Goal: Task Accomplishment & Management: Complete application form

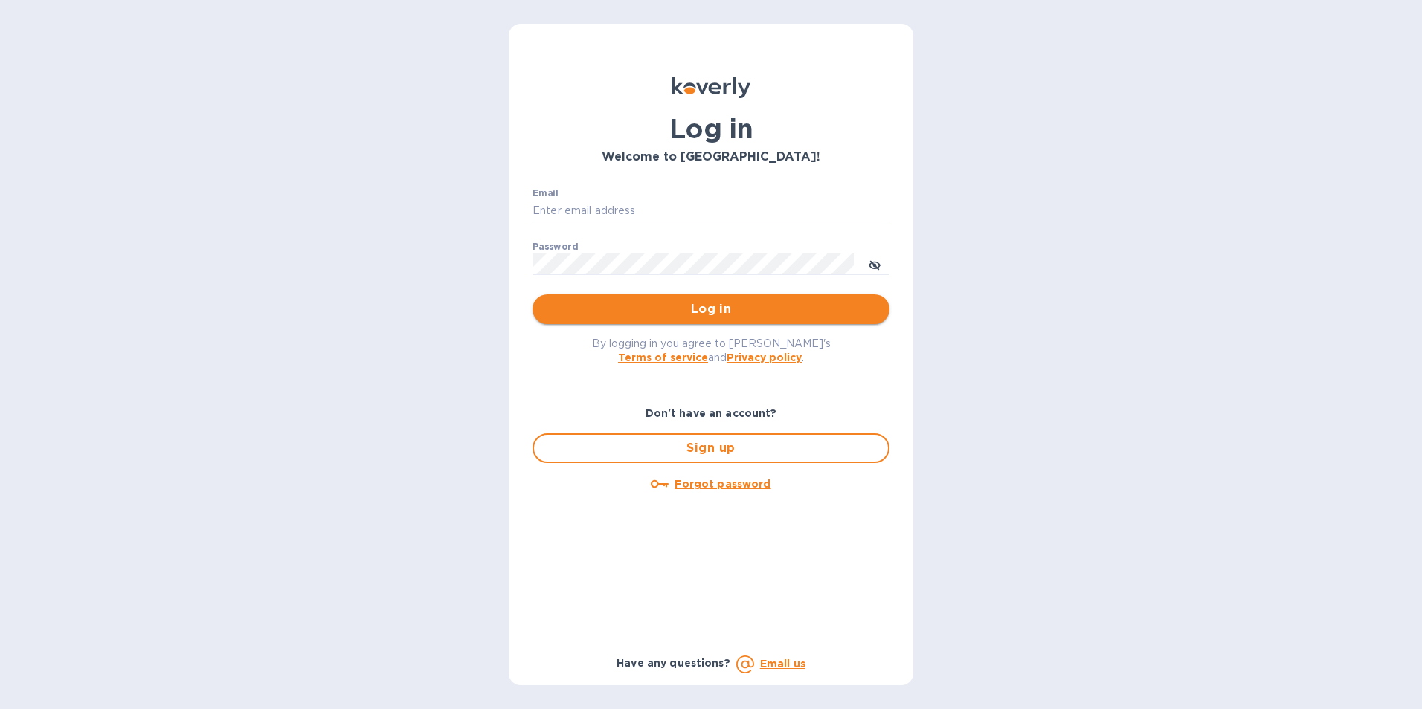
type input "[EMAIL_ADDRESS][DOMAIN_NAME]"
click at [705, 317] on span "Log in" at bounding box center [710, 309] width 333 height 18
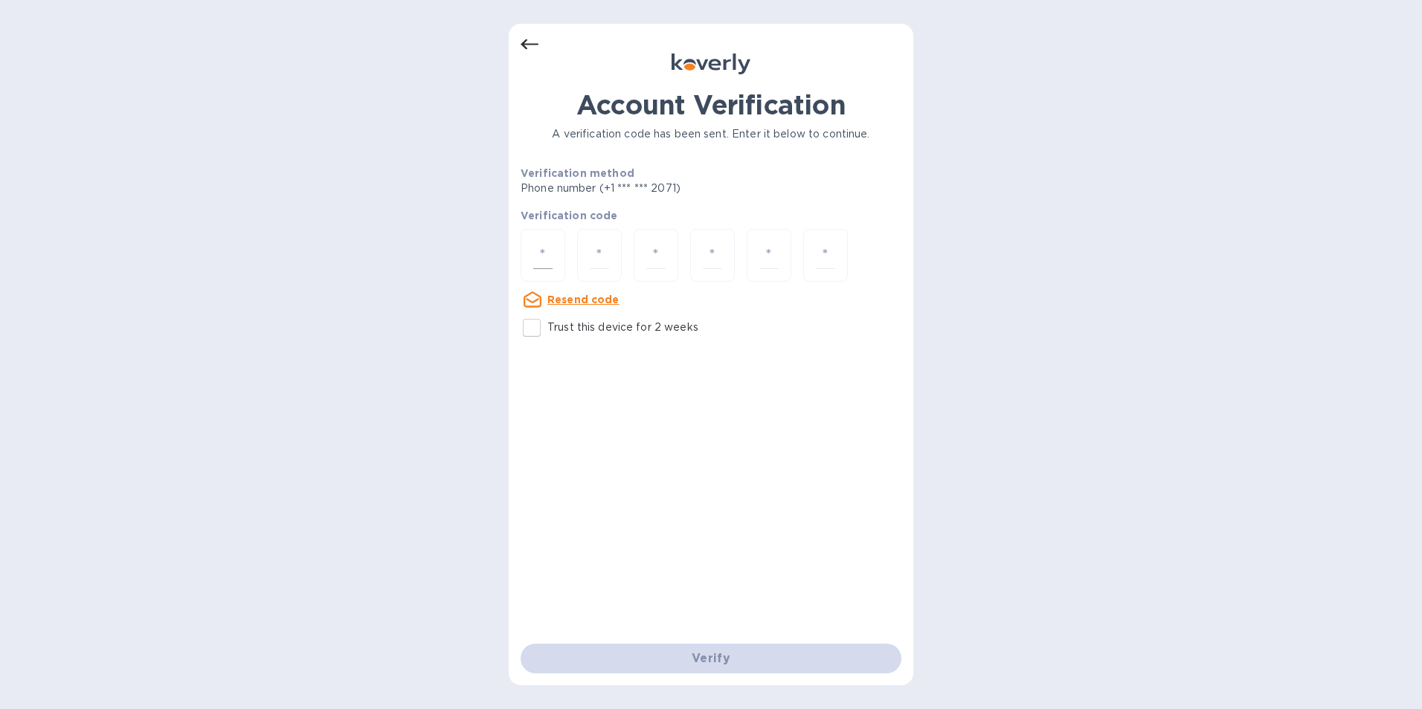
click at [559, 265] on div at bounding box center [543, 255] width 45 height 53
type input "3"
type input "6"
type input "4"
type input "9"
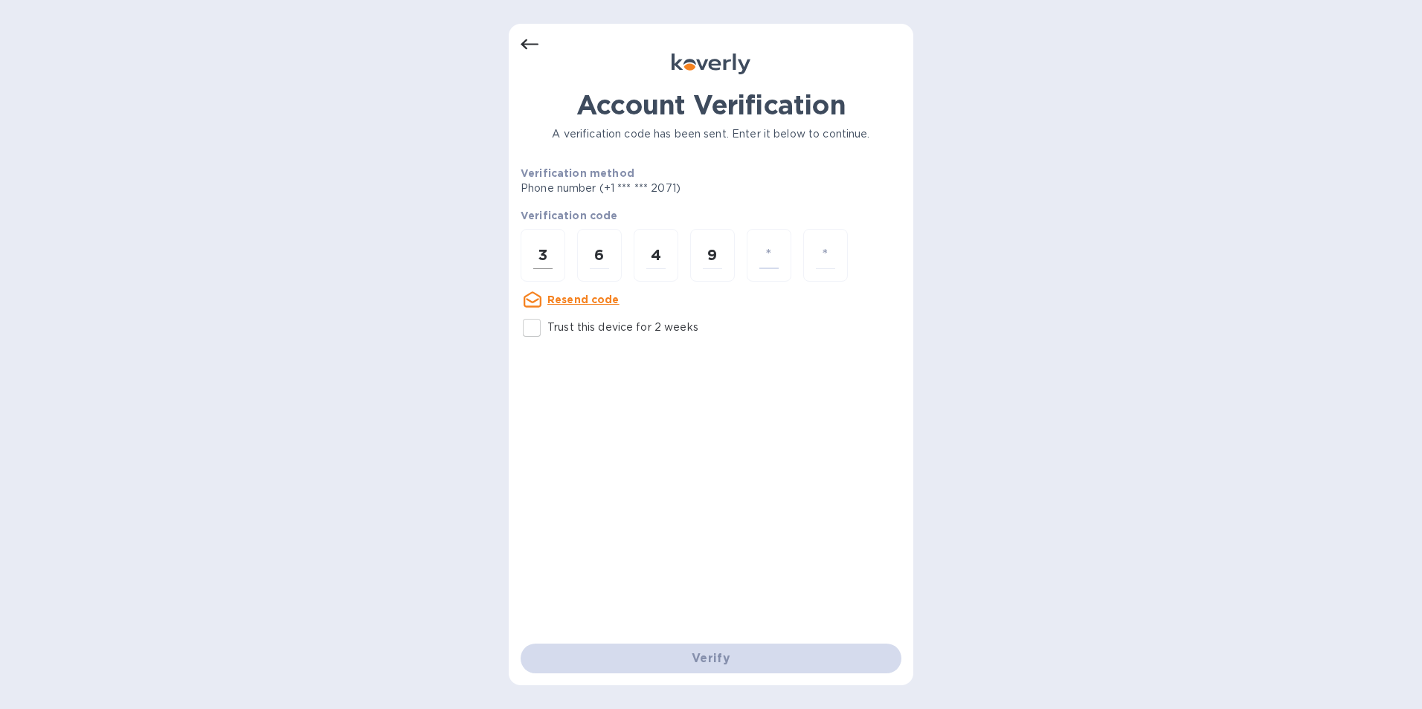
type input "3"
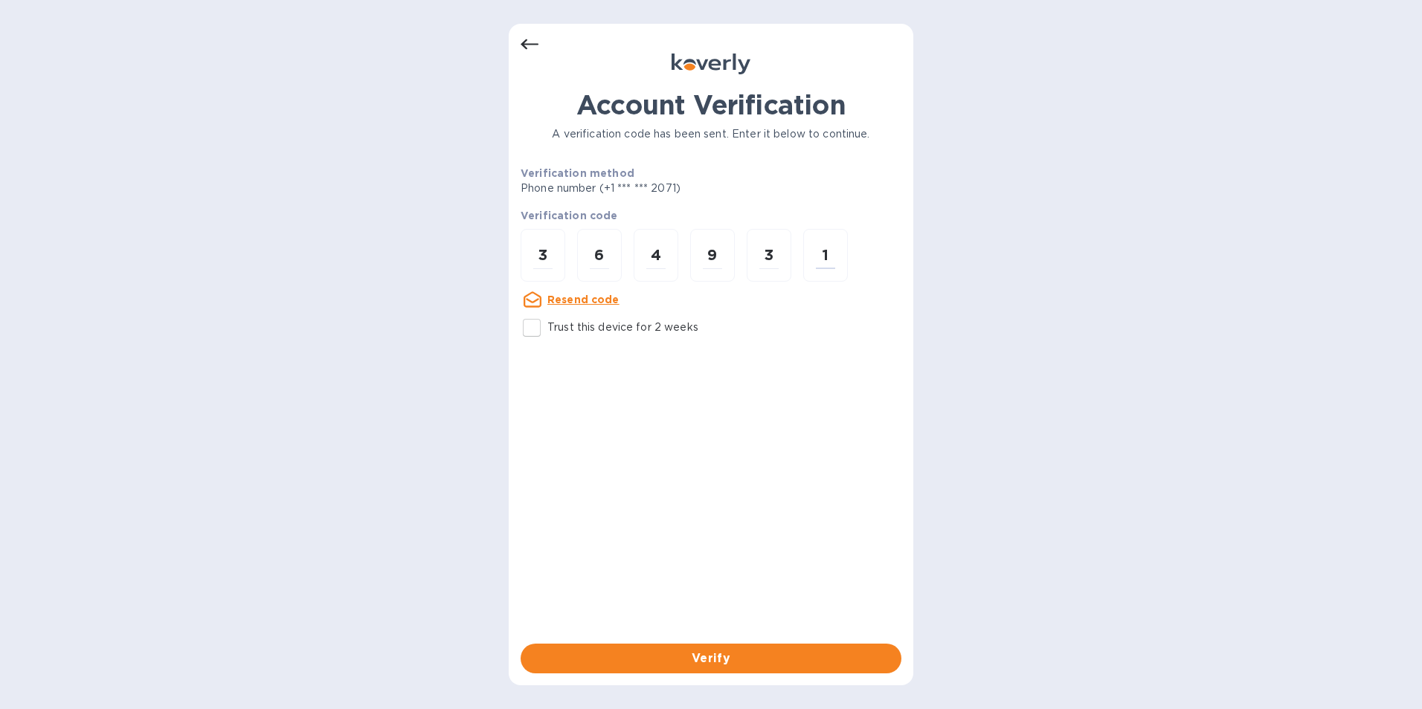
type input "1"
click at [719, 643] on div "Verify" at bounding box center [711, 659] width 393 height 42
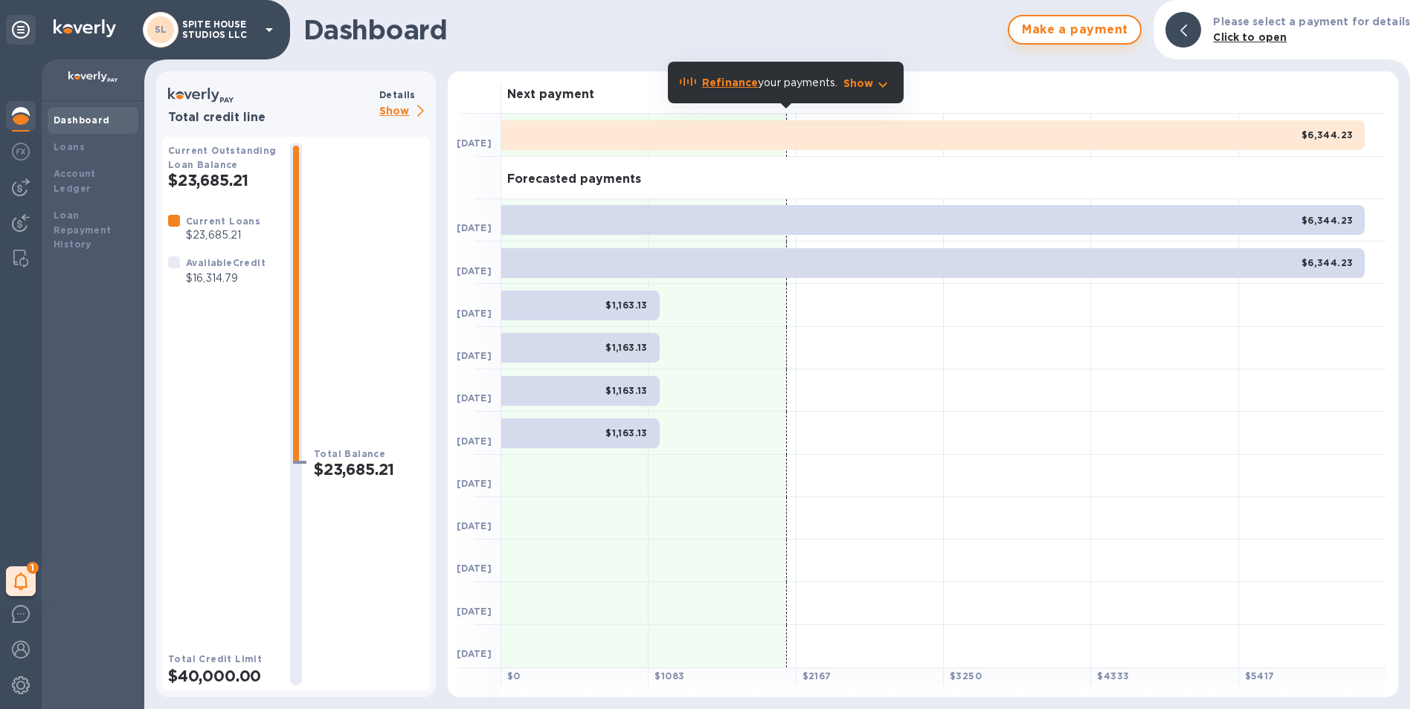
click at [1047, 36] on span "Make a payment" at bounding box center [1074, 30] width 107 height 18
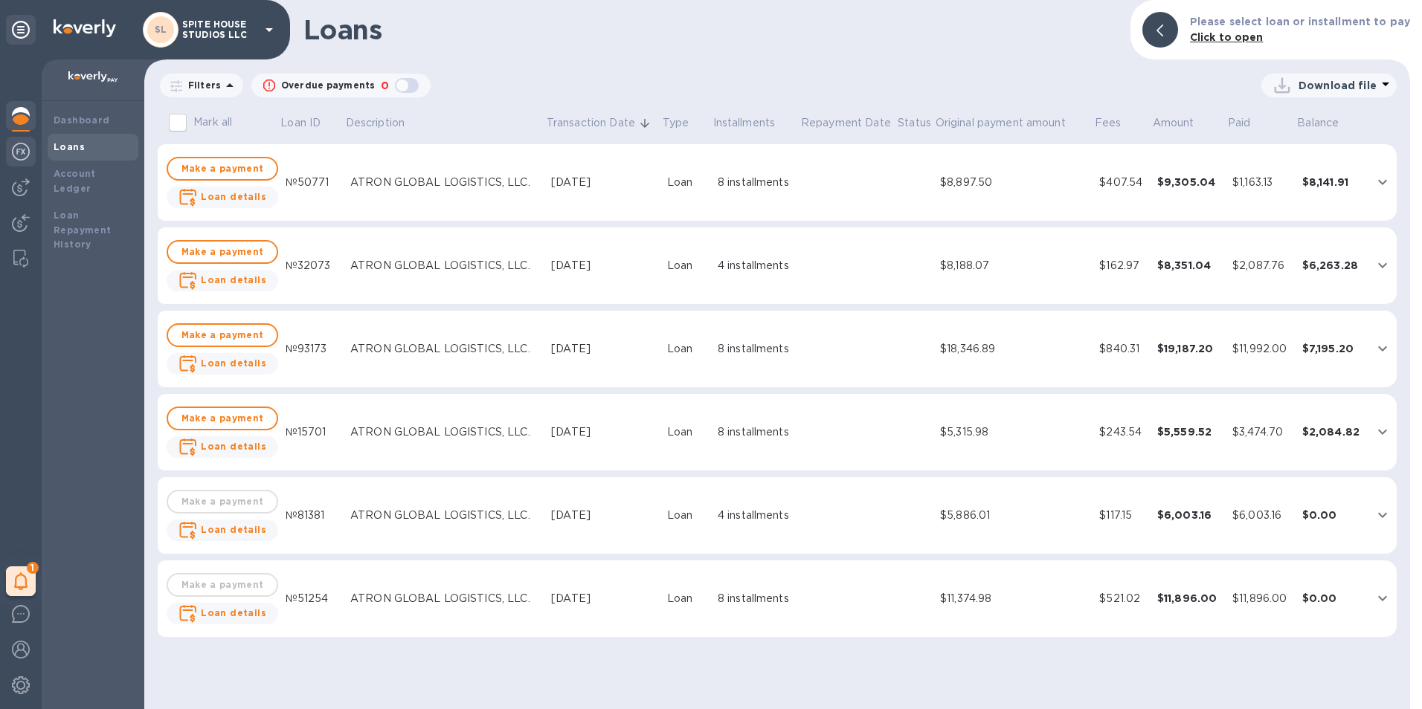
click at [20, 158] on img at bounding box center [21, 152] width 18 height 18
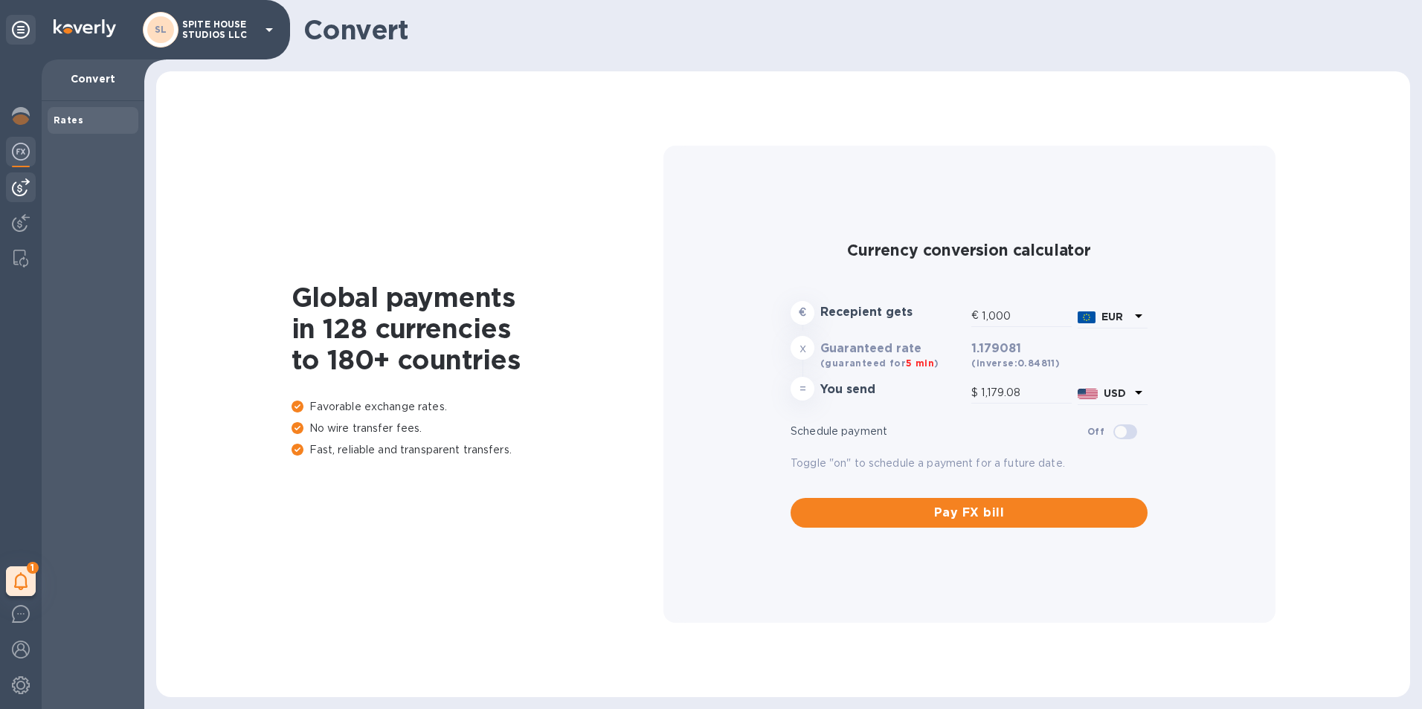
click at [20, 181] on img at bounding box center [21, 187] width 18 height 18
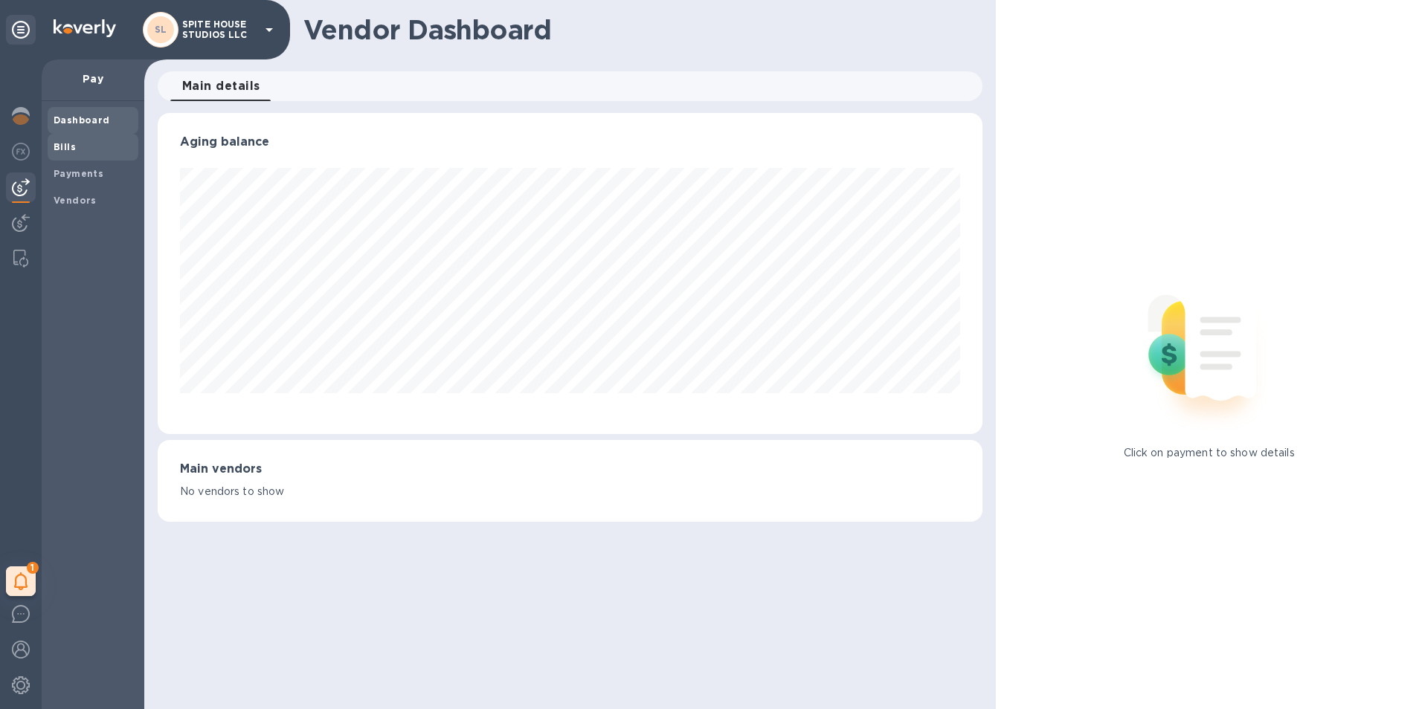
scroll to position [321, 825]
click at [68, 145] on b "Bills" at bounding box center [65, 146] width 22 height 11
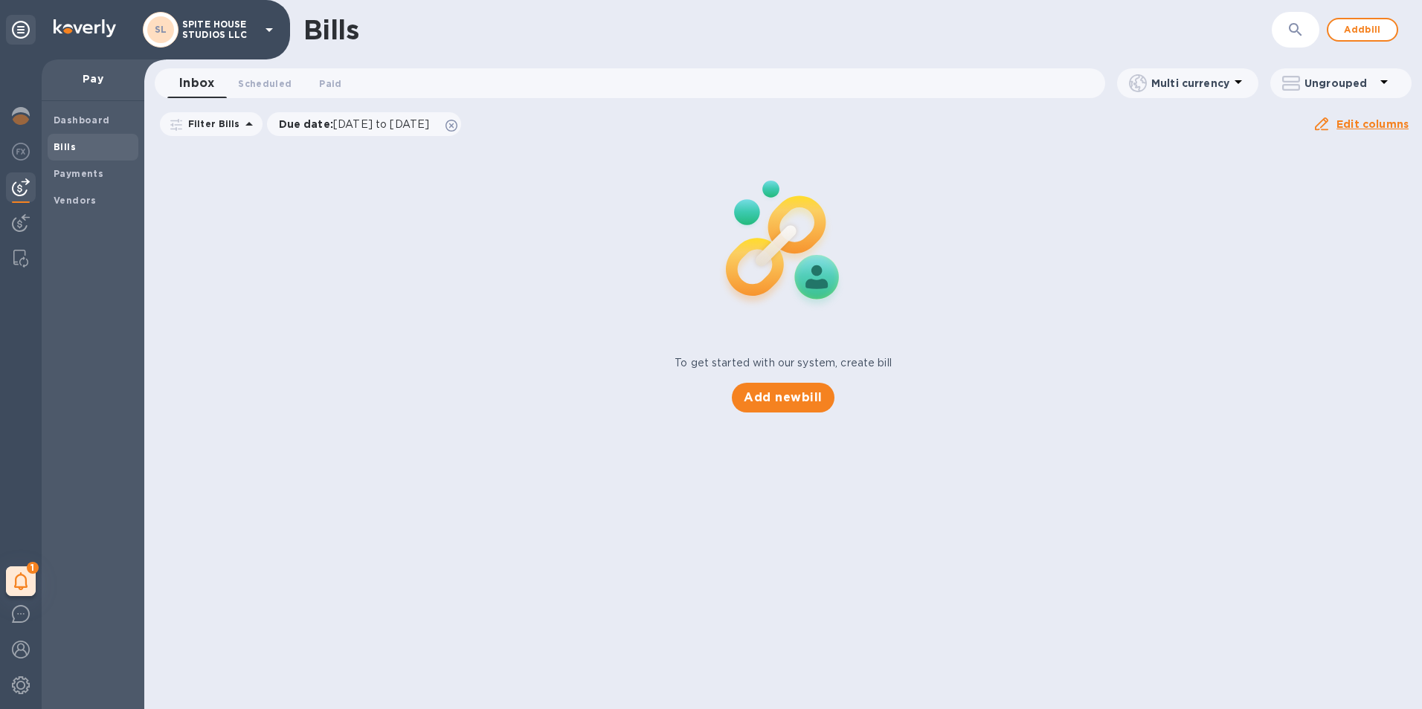
click at [791, 413] on div "Add new bill" at bounding box center [783, 398] width 114 height 42
click at [788, 396] on span "Add new bill" at bounding box center [783, 398] width 78 height 18
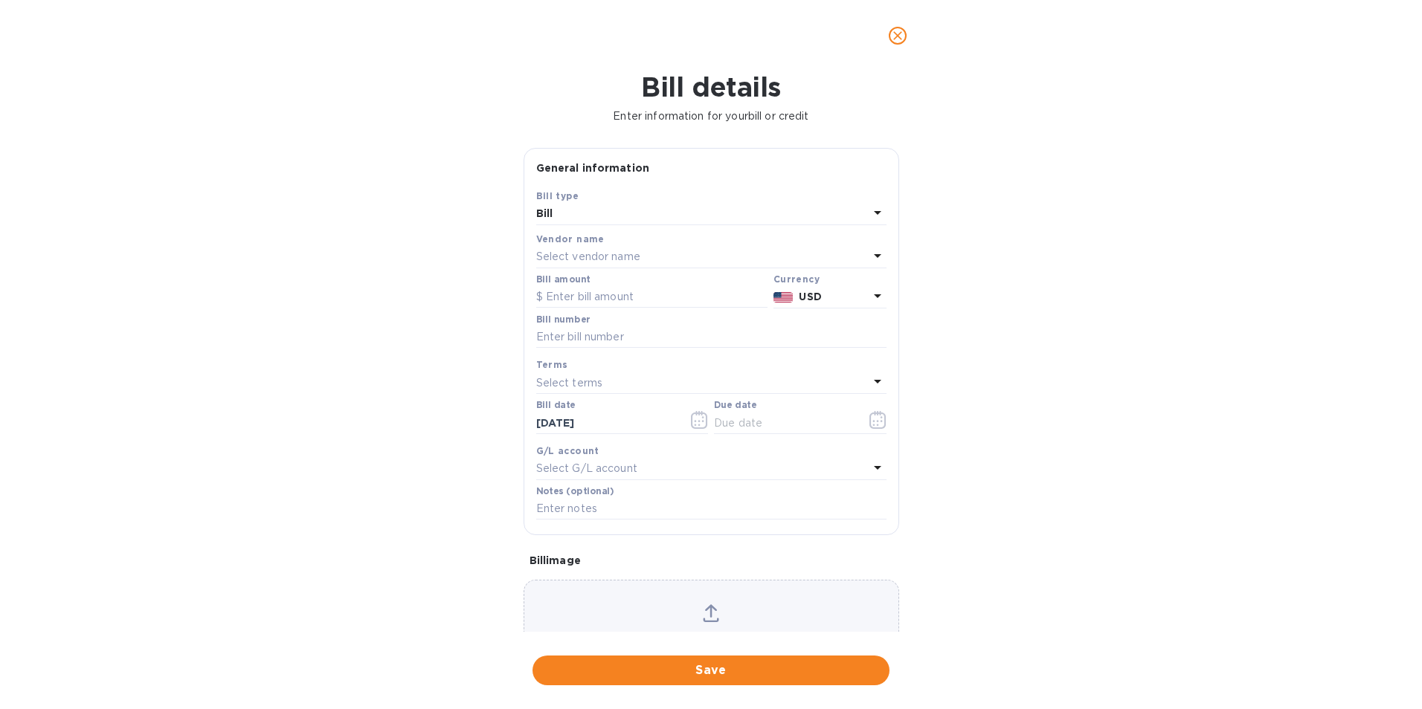
click at [663, 254] on div "Select vendor name" at bounding box center [702, 257] width 332 height 21
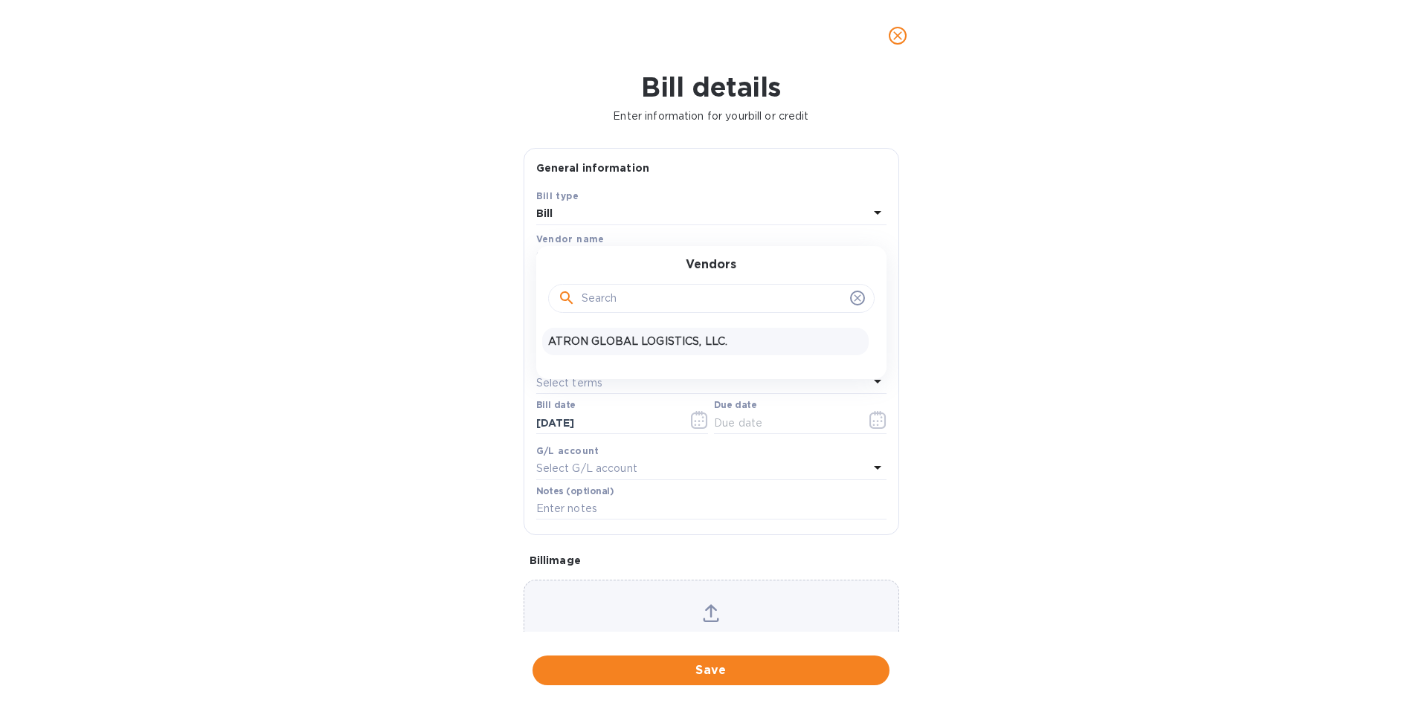
click at [664, 329] on div "ATRON GLOBAL LOGISTICS, LLC." at bounding box center [705, 342] width 326 height 28
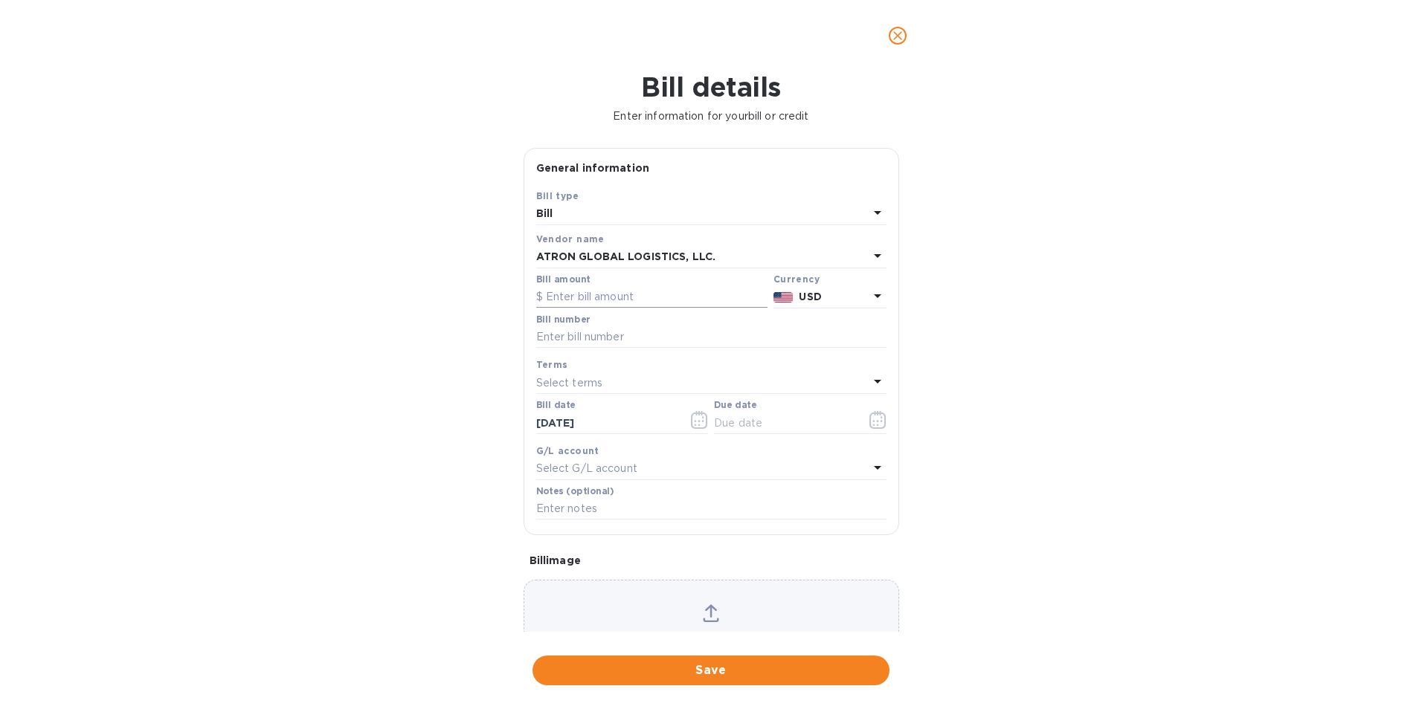
click at [631, 300] on input "text" at bounding box center [651, 297] width 231 height 22
paste input "10,044.06"
type input "10,044.06"
click at [626, 341] on input "text" at bounding box center [711, 337] width 350 height 22
type input "S00002643"
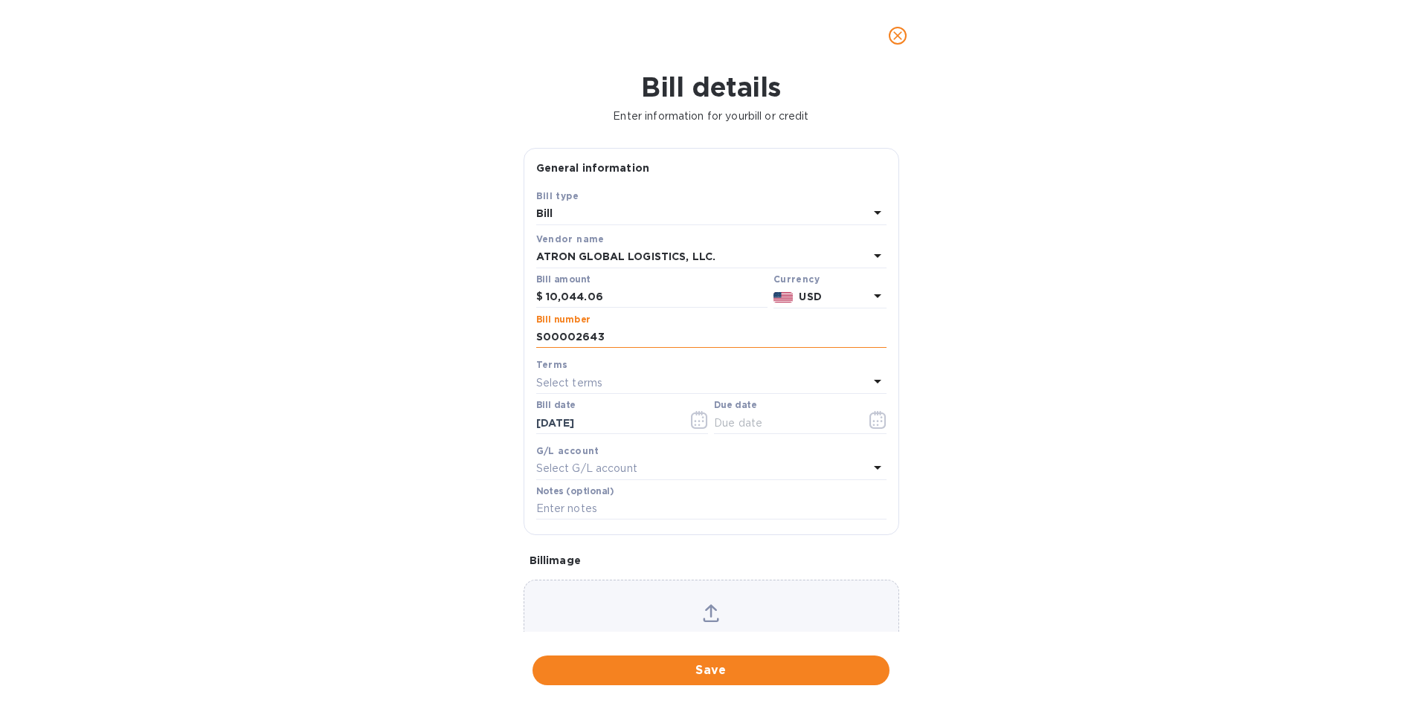
type input "[DATE]"
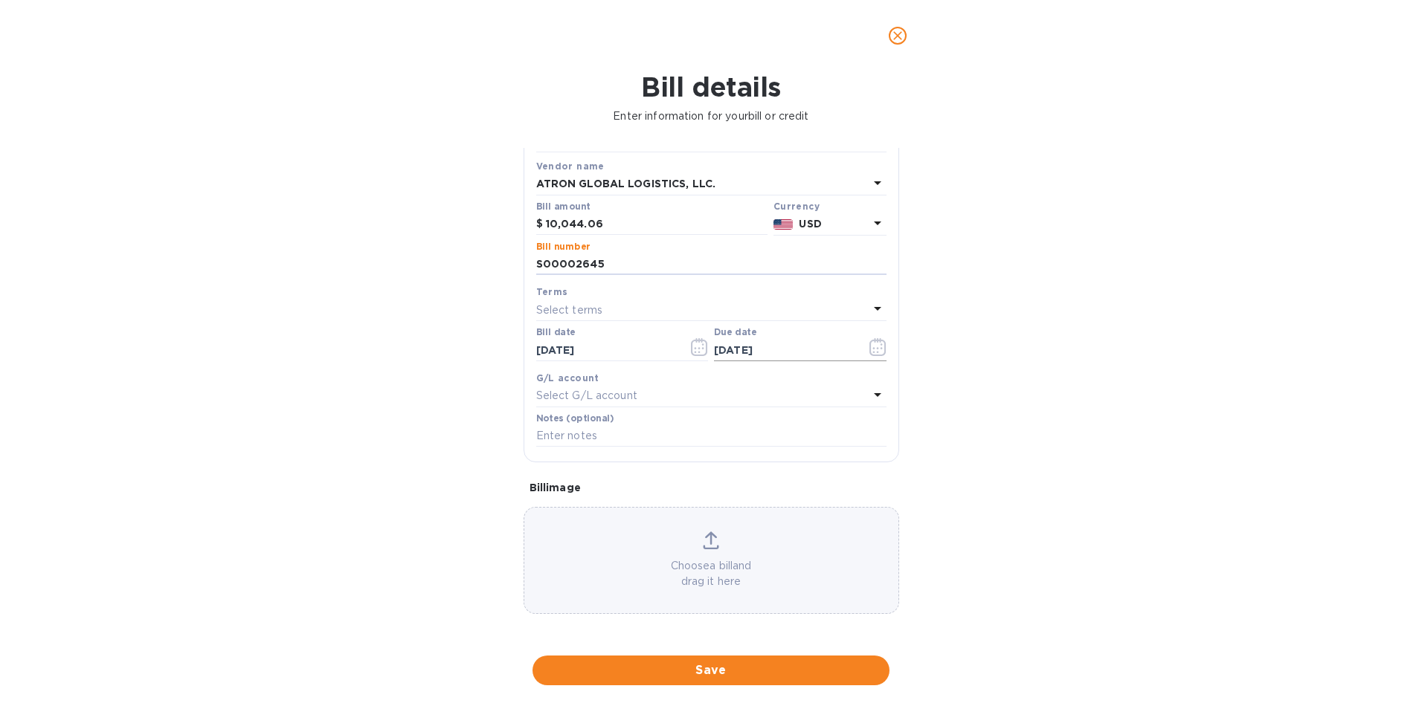
type input "S00002645"
click at [853, 349] on div "[DATE]" at bounding box center [800, 350] width 173 height 22
click at [854, 338] on div "Due date [DATE]" at bounding box center [800, 344] width 173 height 34
click at [869, 344] on icon "button" at bounding box center [877, 347] width 17 height 18
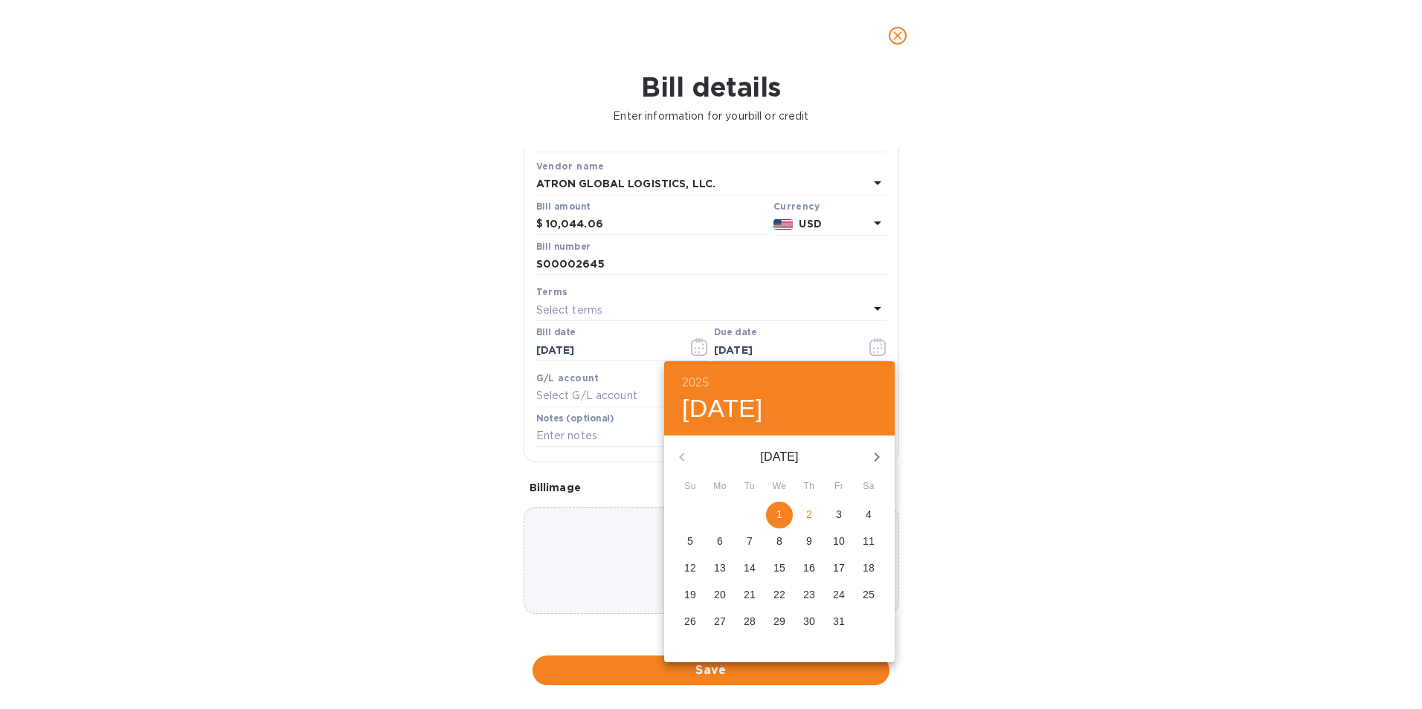
click at [782, 513] on span "1" at bounding box center [779, 514] width 27 height 15
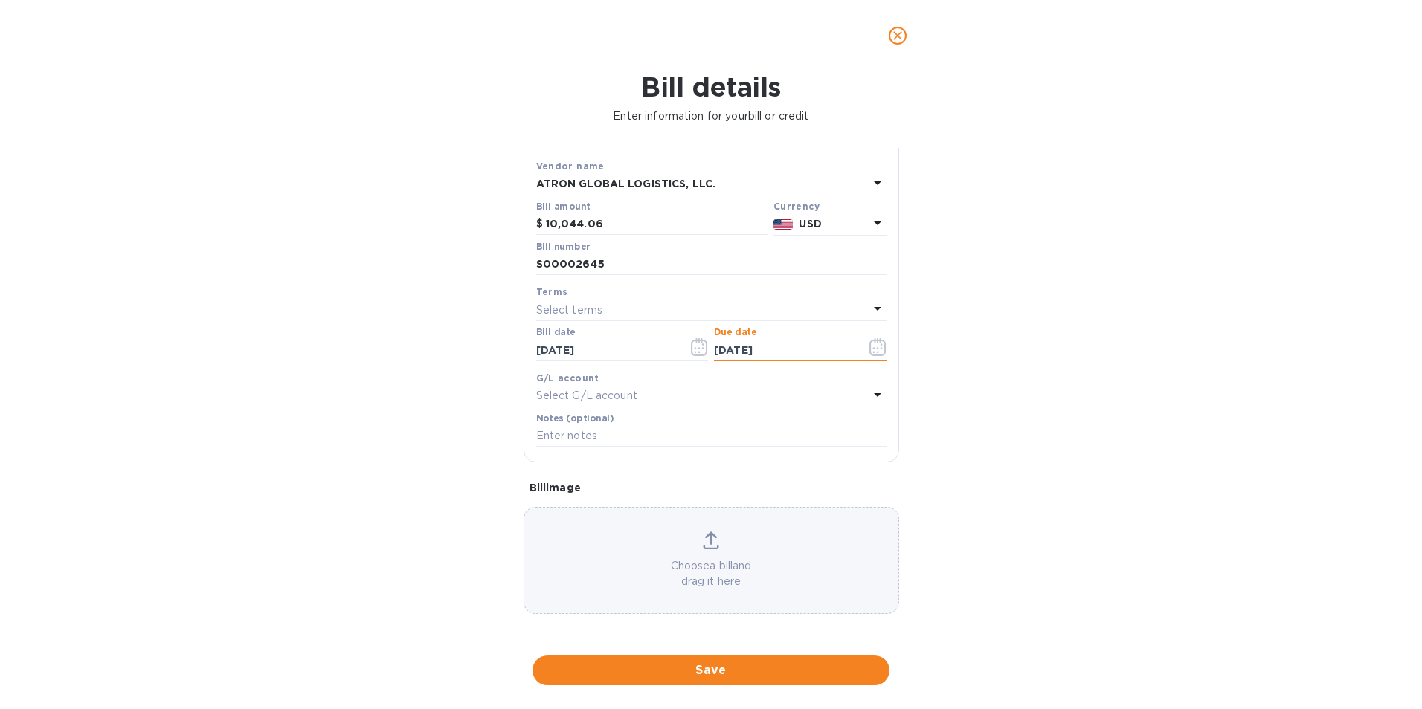
click at [825, 347] on input "[DATE]" at bounding box center [784, 350] width 141 height 22
click at [875, 352] on icon "button" at bounding box center [877, 347] width 17 height 18
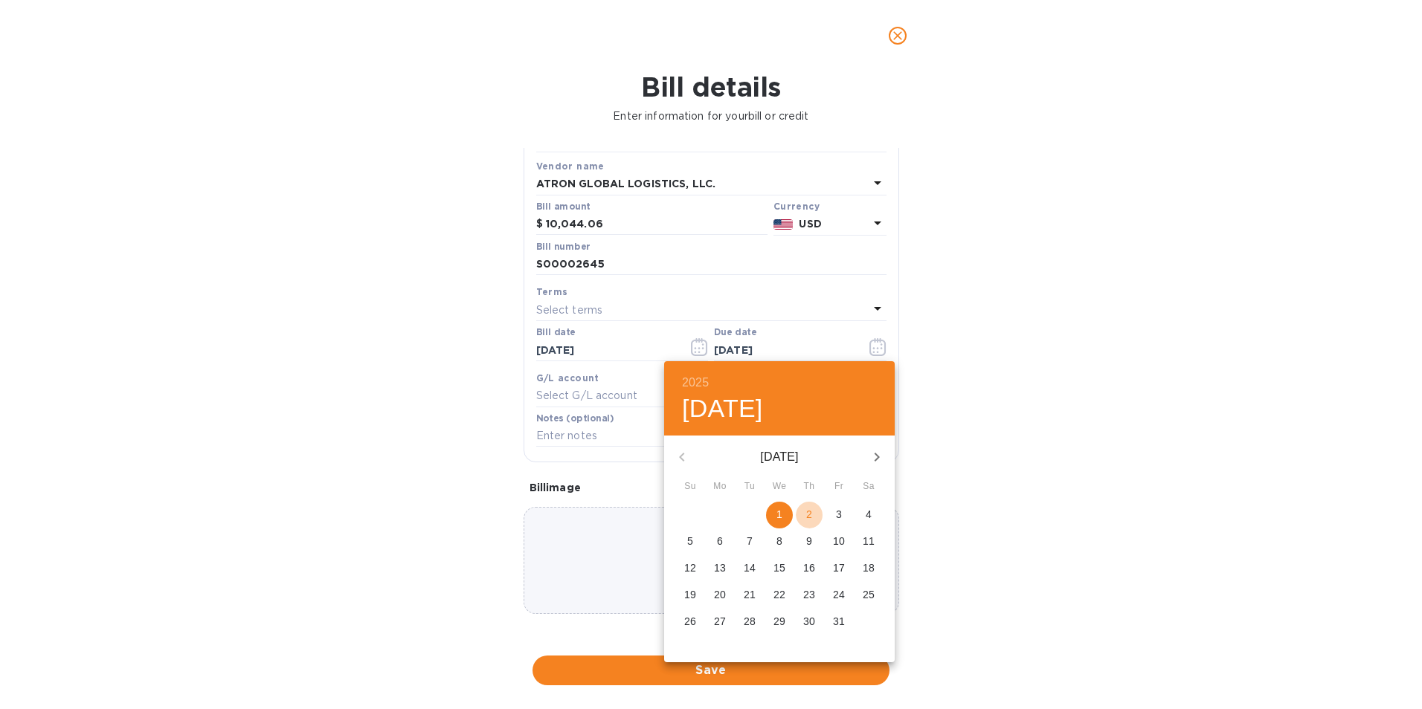
click at [807, 521] on p "2" at bounding box center [809, 514] width 6 height 15
type input "[DATE]"
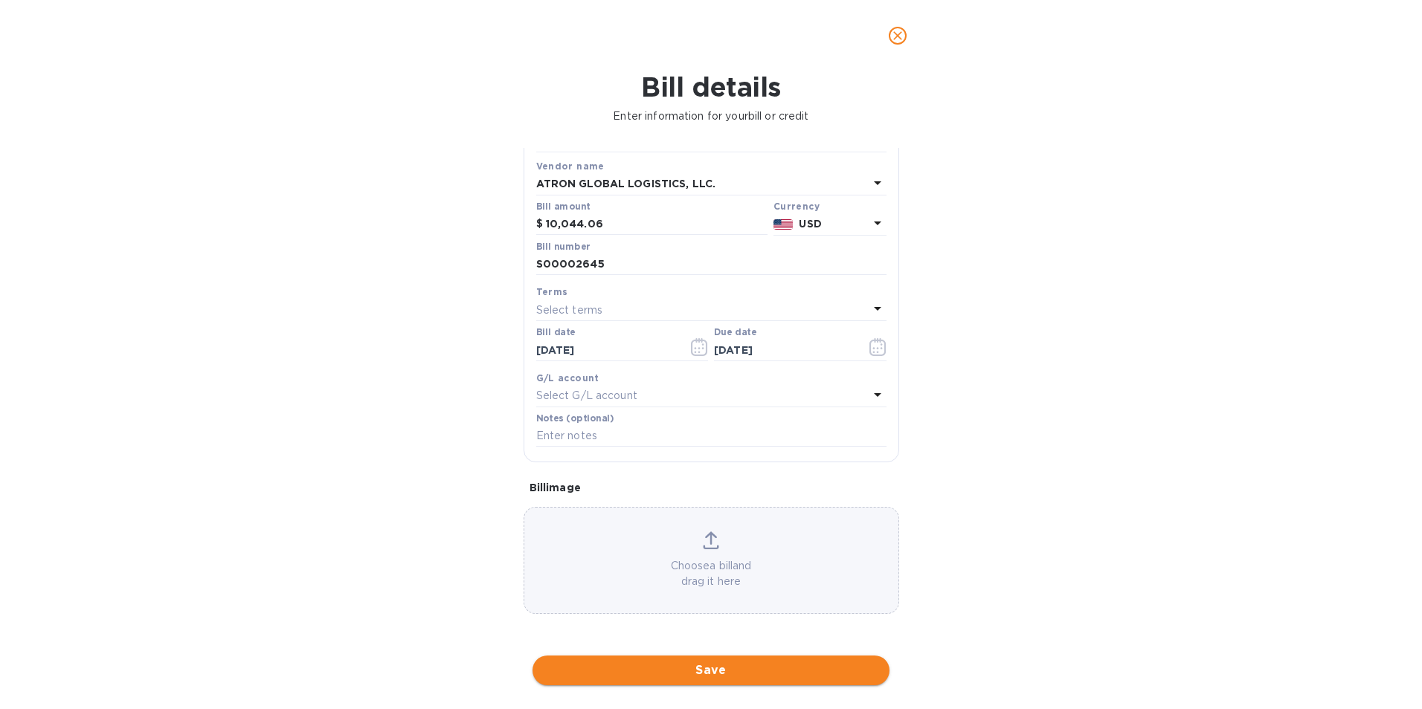
click at [752, 666] on span "Save" at bounding box center [710, 671] width 333 height 18
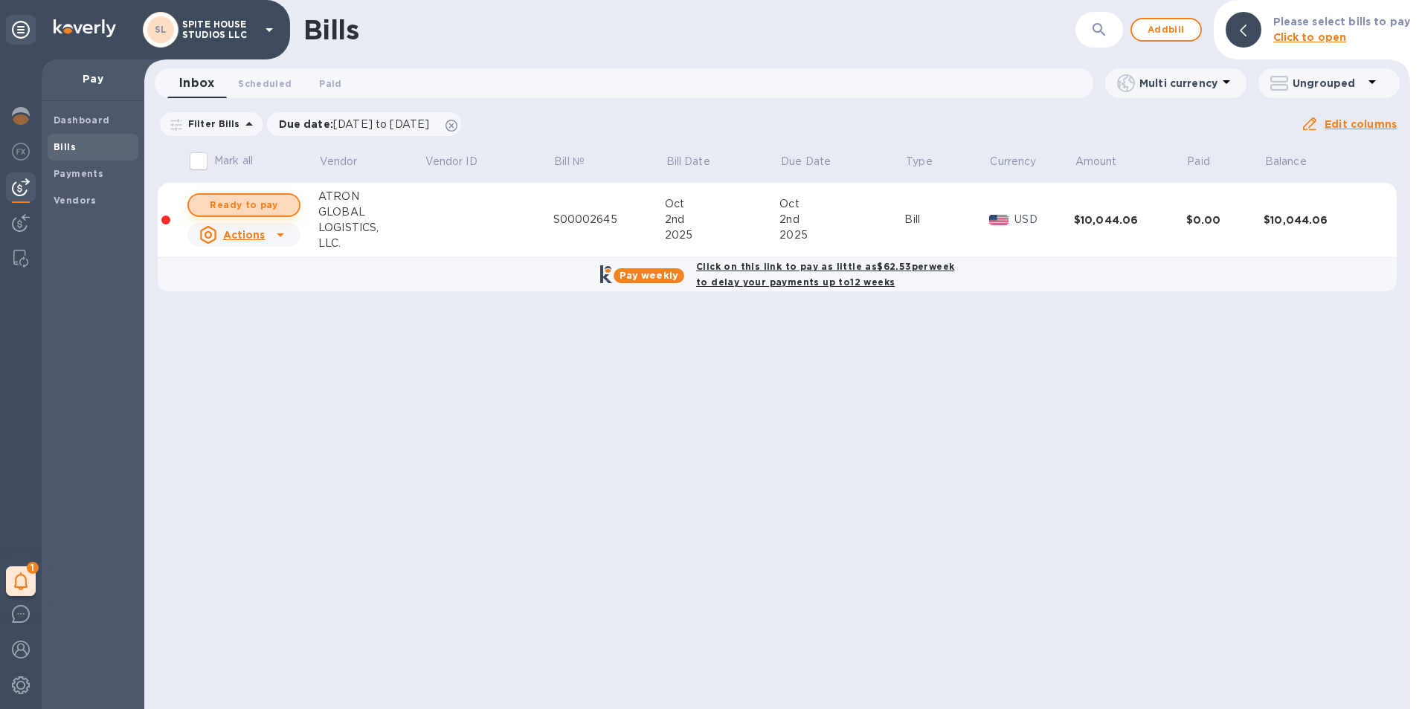
click at [254, 205] on span "Ready to pay" at bounding box center [244, 205] width 86 height 18
checkbox input "true"
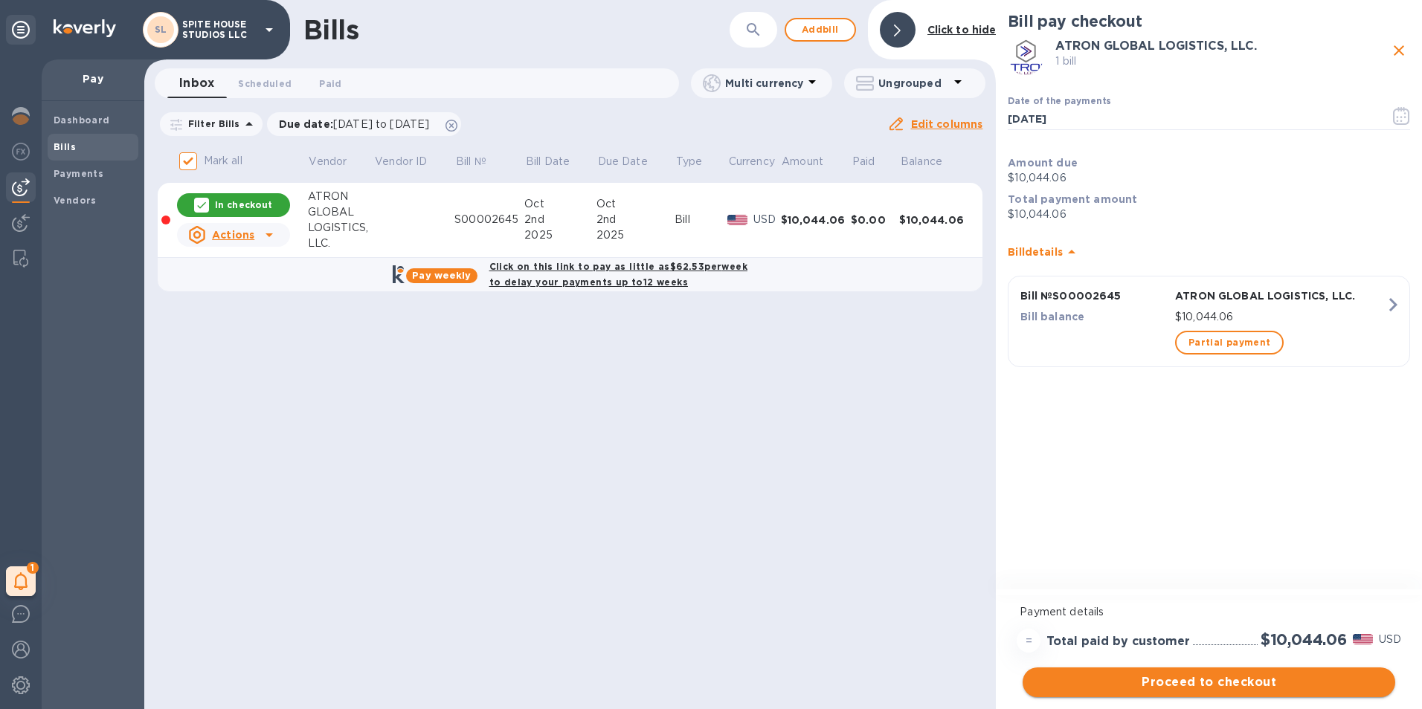
click at [1277, 672] on button "Proceed to checkout" at bounding box center [1209, 683] width 373 height 30
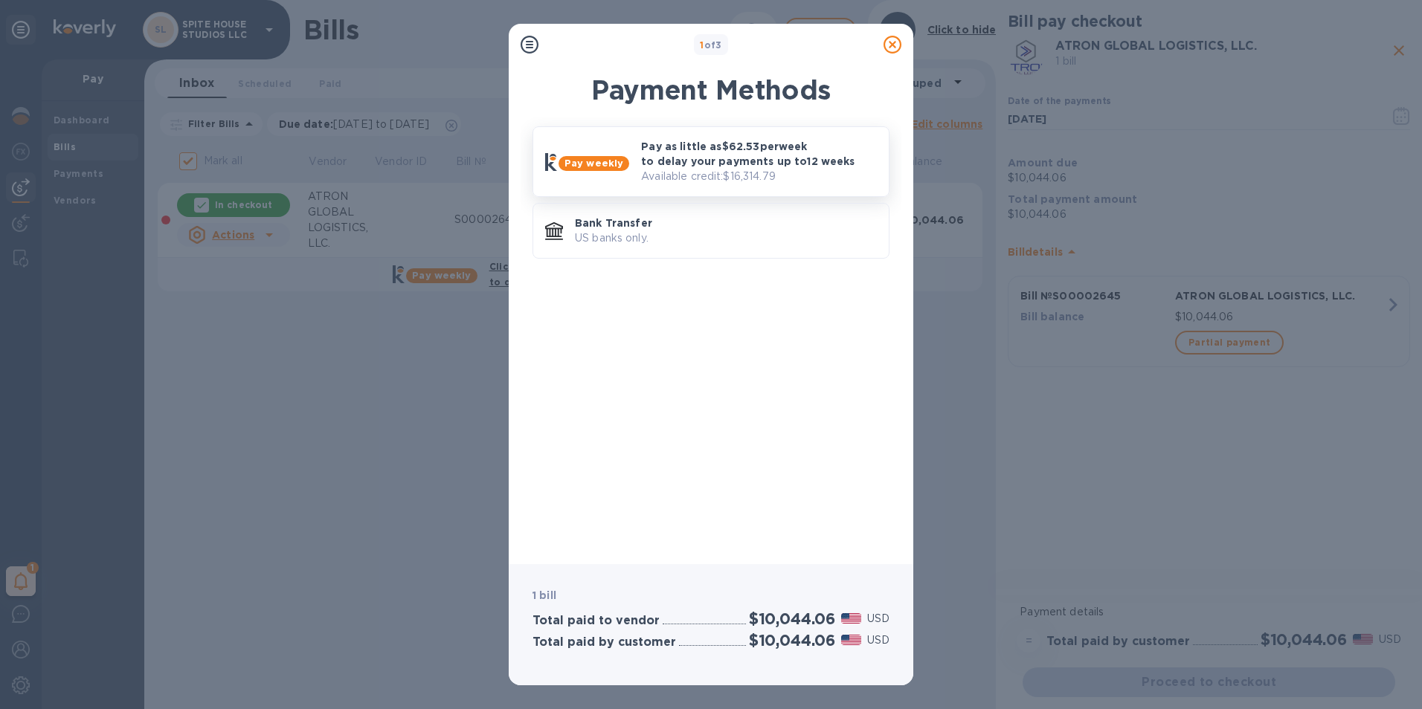
click at [741, 172] on p "Available credit: $16,314.79" at bounding box center [759, 177] width 236 height 16
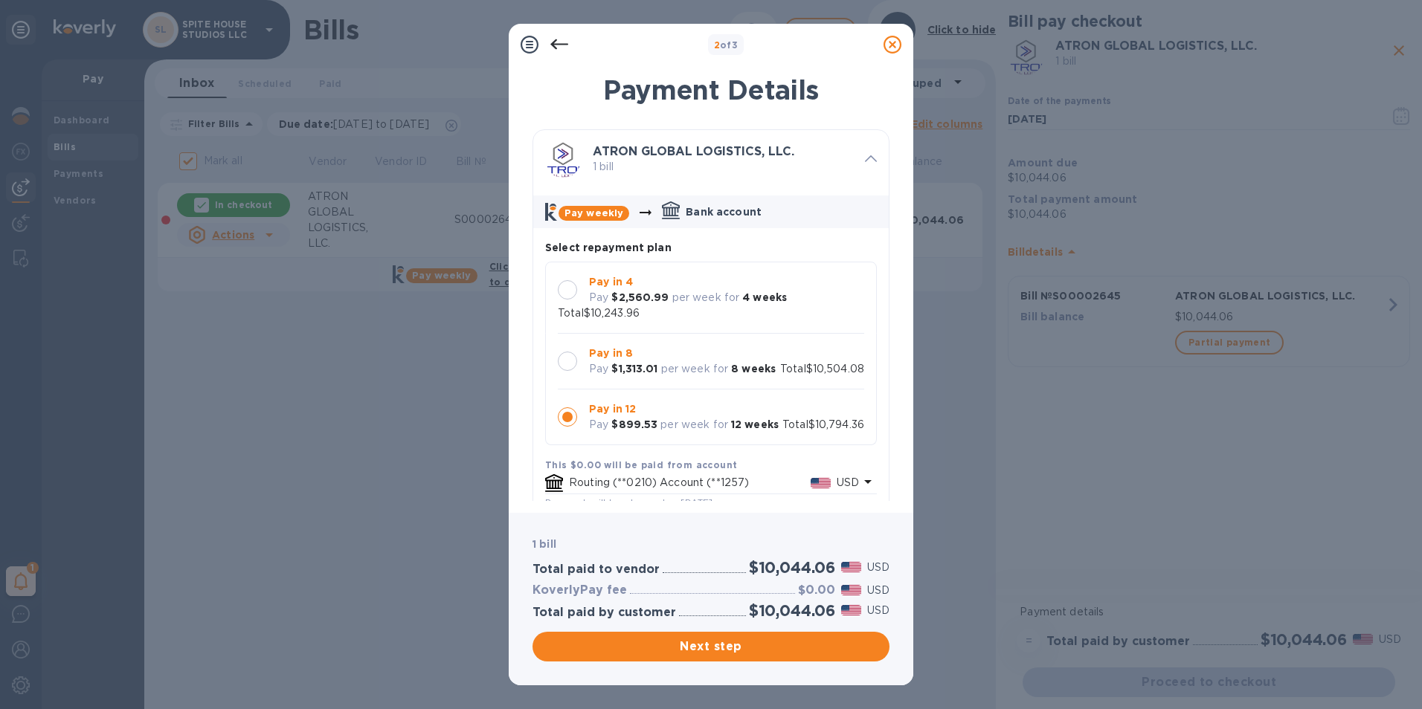
scroll to position [14, 0]
click at [769, 363] on div "Pay in 8 Pay $1,313.01 per week for 8 weeks" at bounding box center [682, 361] width 199 height 43
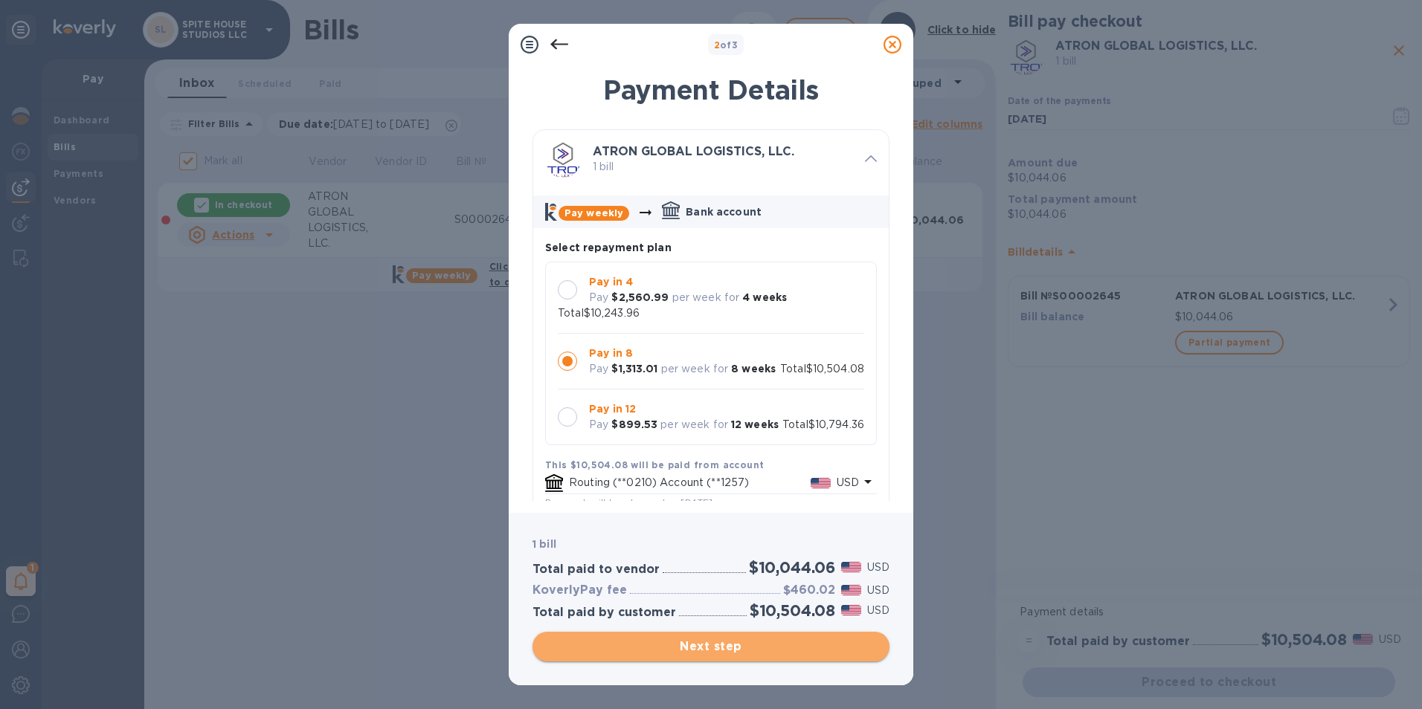
click at [805, 641] on span "Next step" at bounding box center [710, 647] width 333 height 18
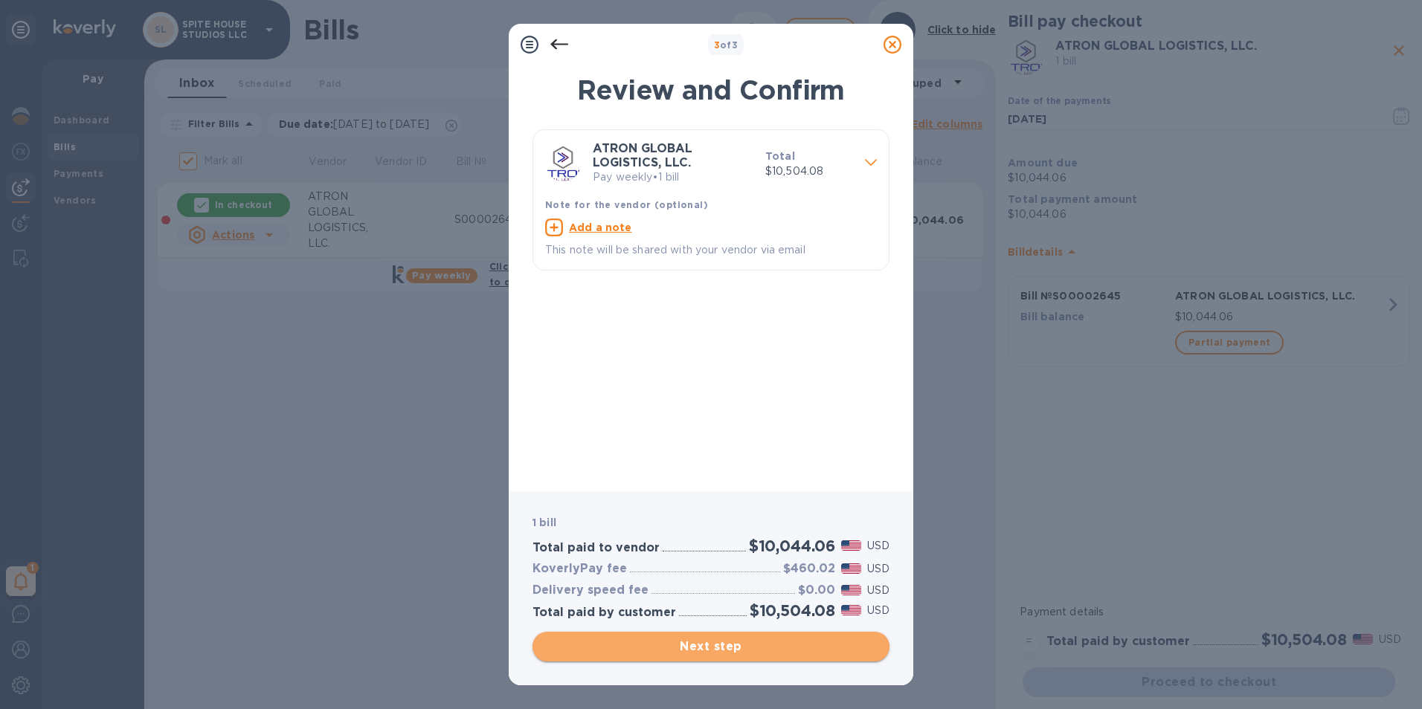
click at [805, 641] on span "Next step" at bounding box center [710, 647] width 333 height 18
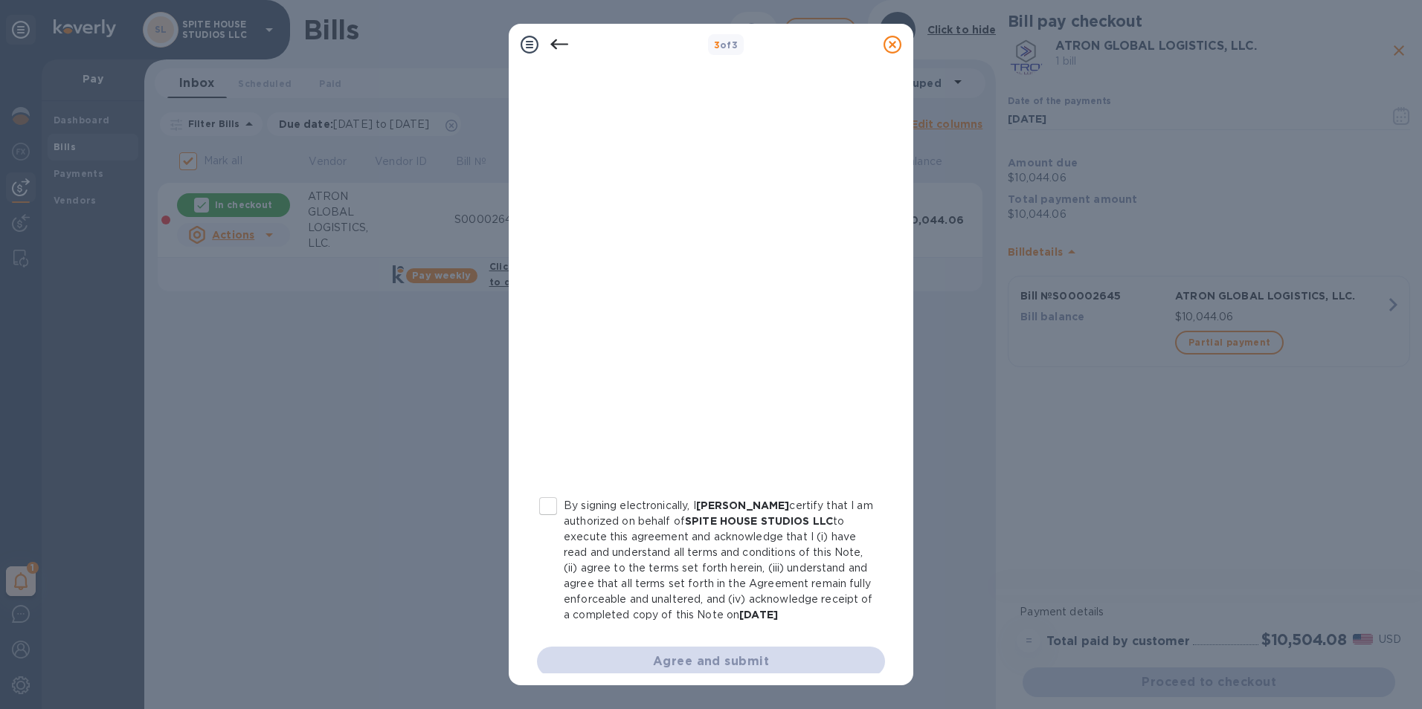
scroll to position [138, 0]
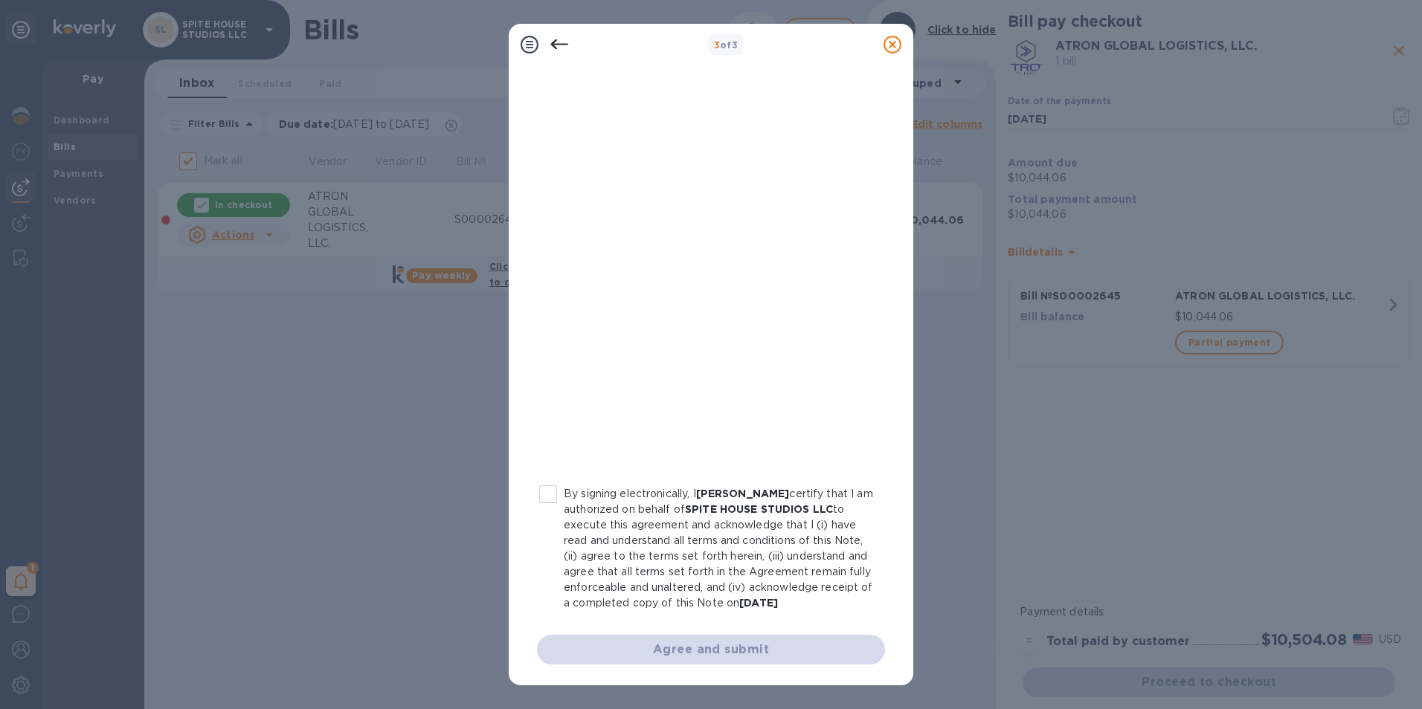
click at [582, 486] on p "By signing electronically, I [PERSON_NAME] certify that I am authorized on beha…" at bounding box center [718, 548] width 309 height 125
click at [564, 479] on input "By signing electronically, I [PERSON_NAME] certify that I am authorized on beha…" at bounding box center [547, 494] width 31 height 31
checkbox input "true"
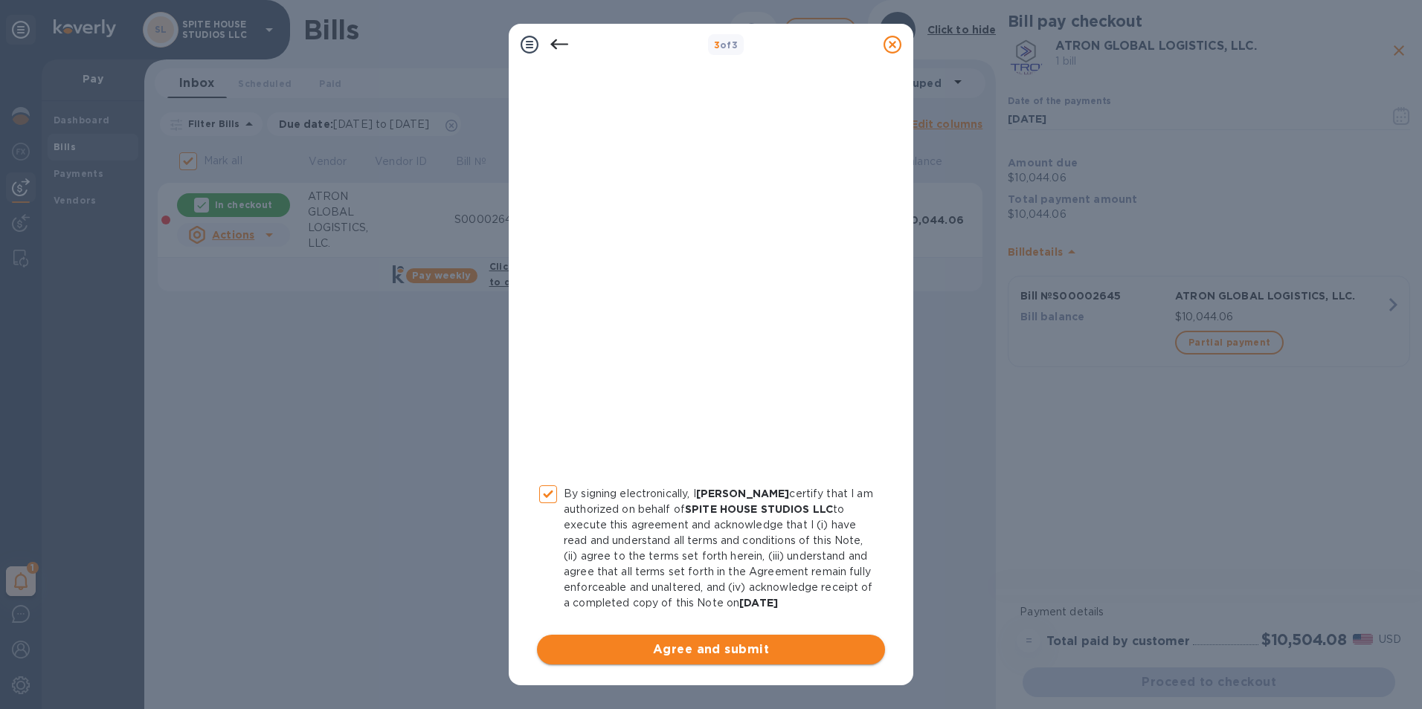
click at [705, 657] on span "Agree and submit" at bounding box center [711, 650] width 324 height 18
